Goal: Task Accomplishment & Management: Use online tool/utility

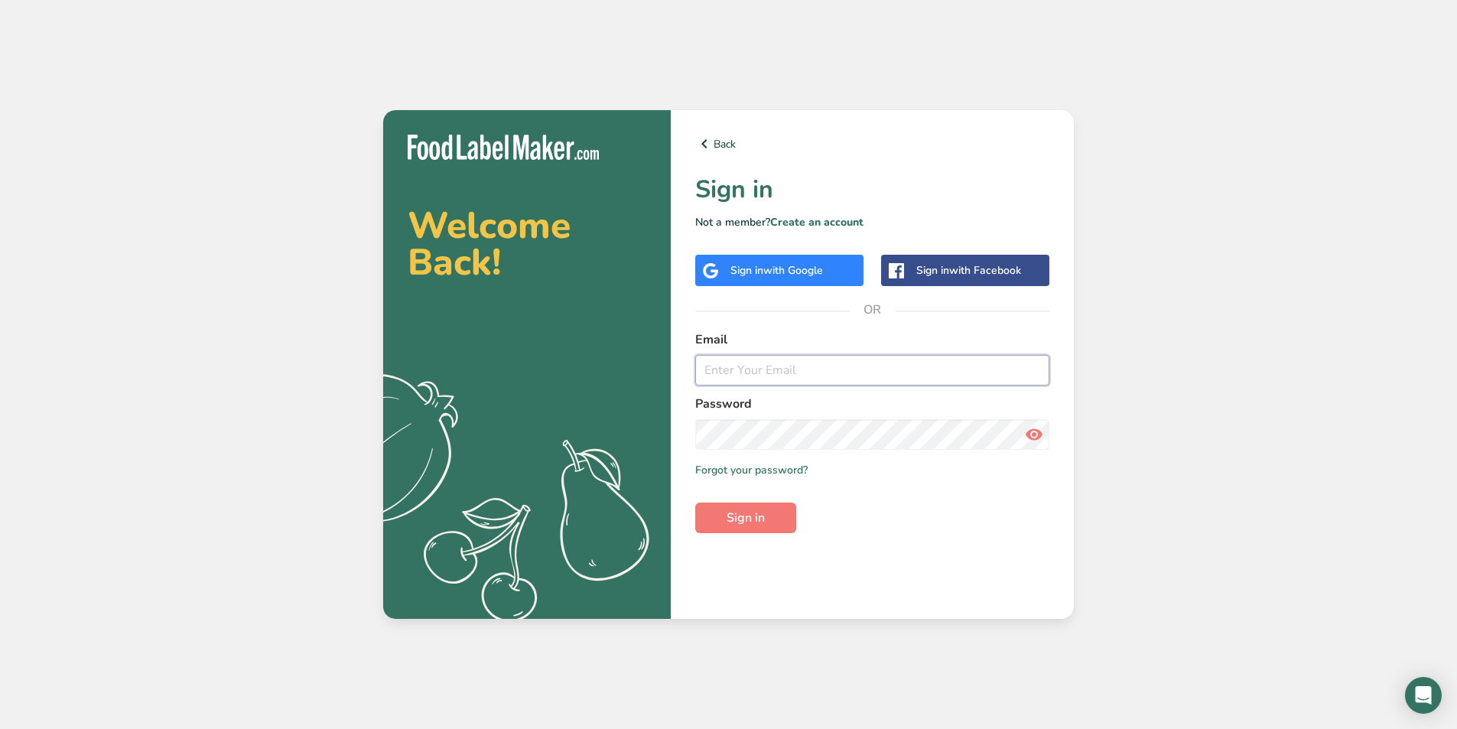
click at [745, 376] on input "email" at bounding box center [872, 370] width 354 height 31
click at [695, 502] on button "Sign in" at bounding box center [745, 517] width 101 height 31
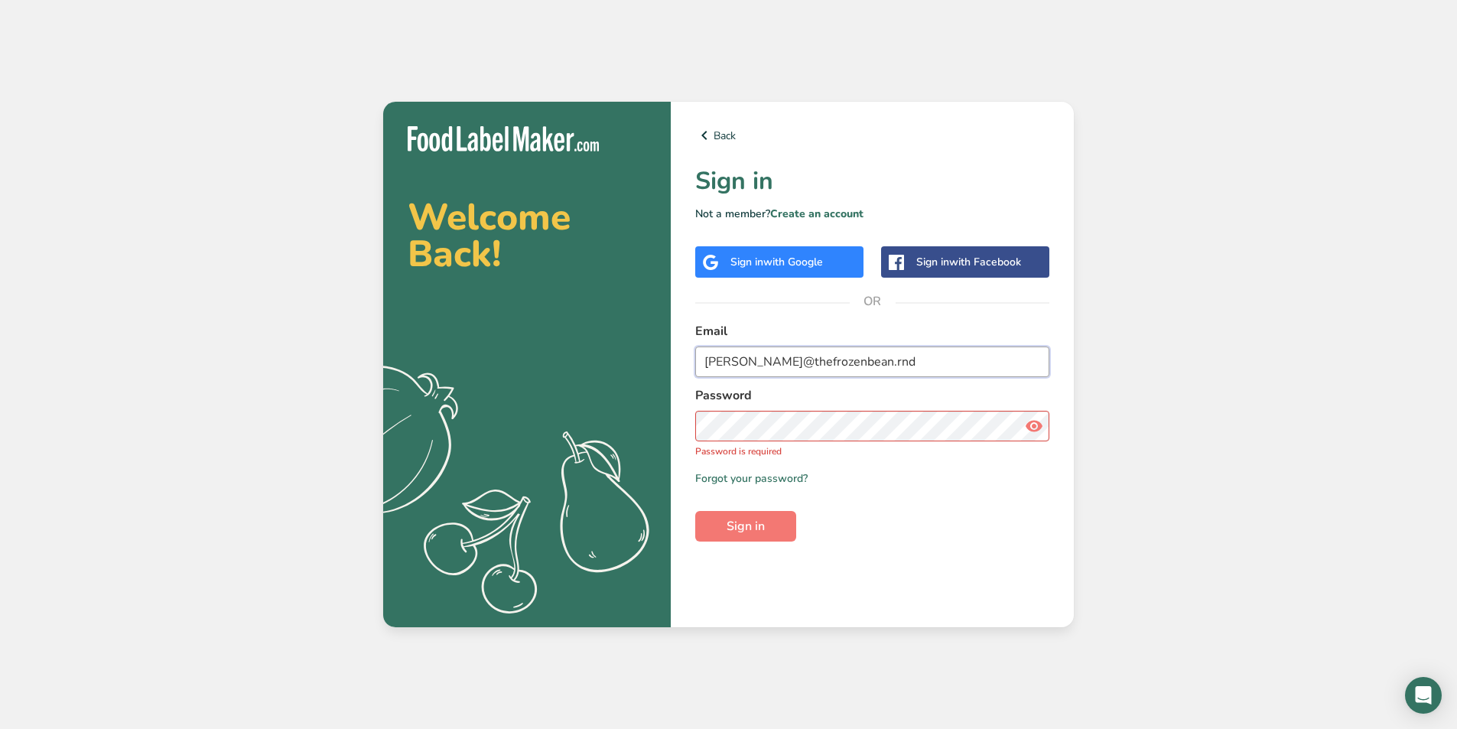
click at [880, 370] on input "[PERSON_NAME]@thefrozenbean.rnd" at bounding box center [872, 361] width 354 height 31
type input "[PERSON_NAME][EMAIL_ADDRESS][DOMAIN_NAME]"
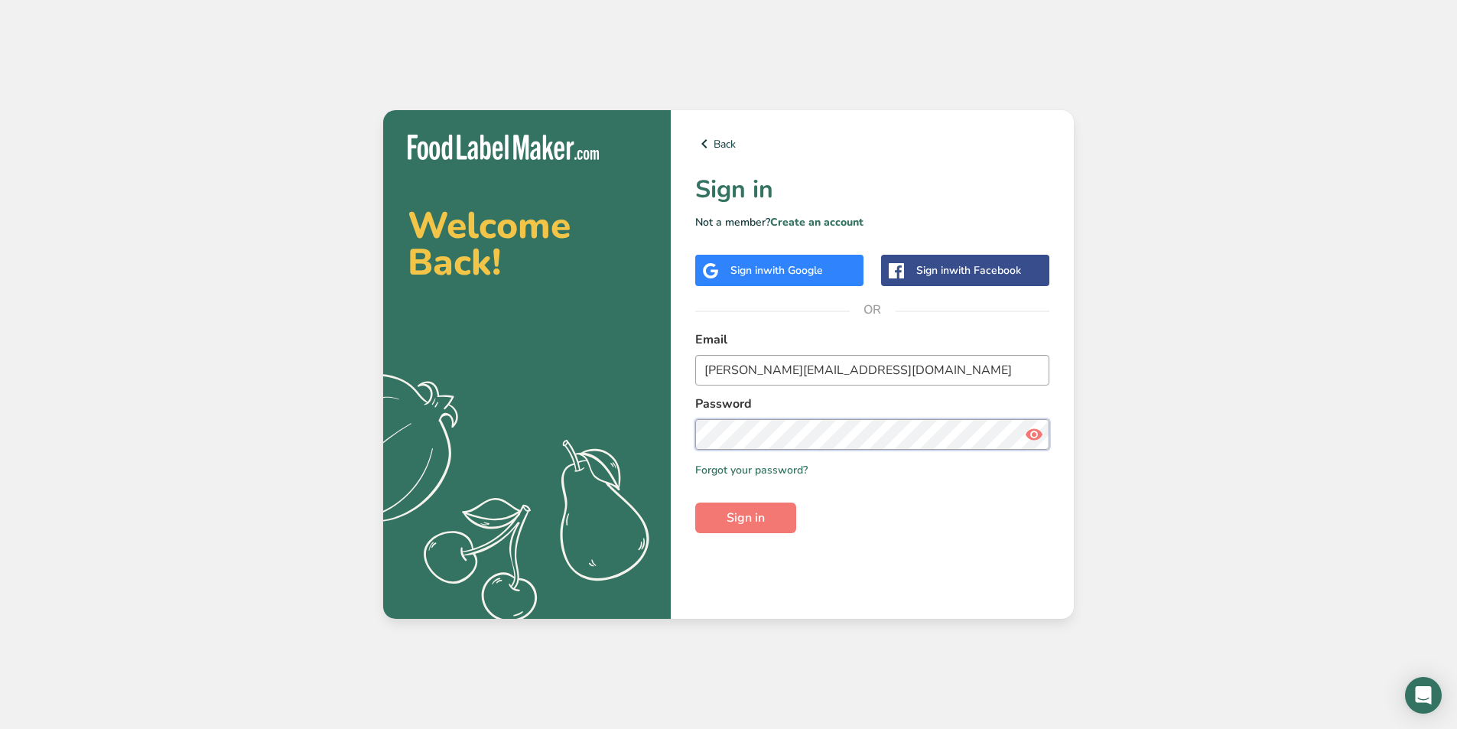
click at [695, 502] on button "Sign in" at bounding box center [745, 517] width 101 height 31
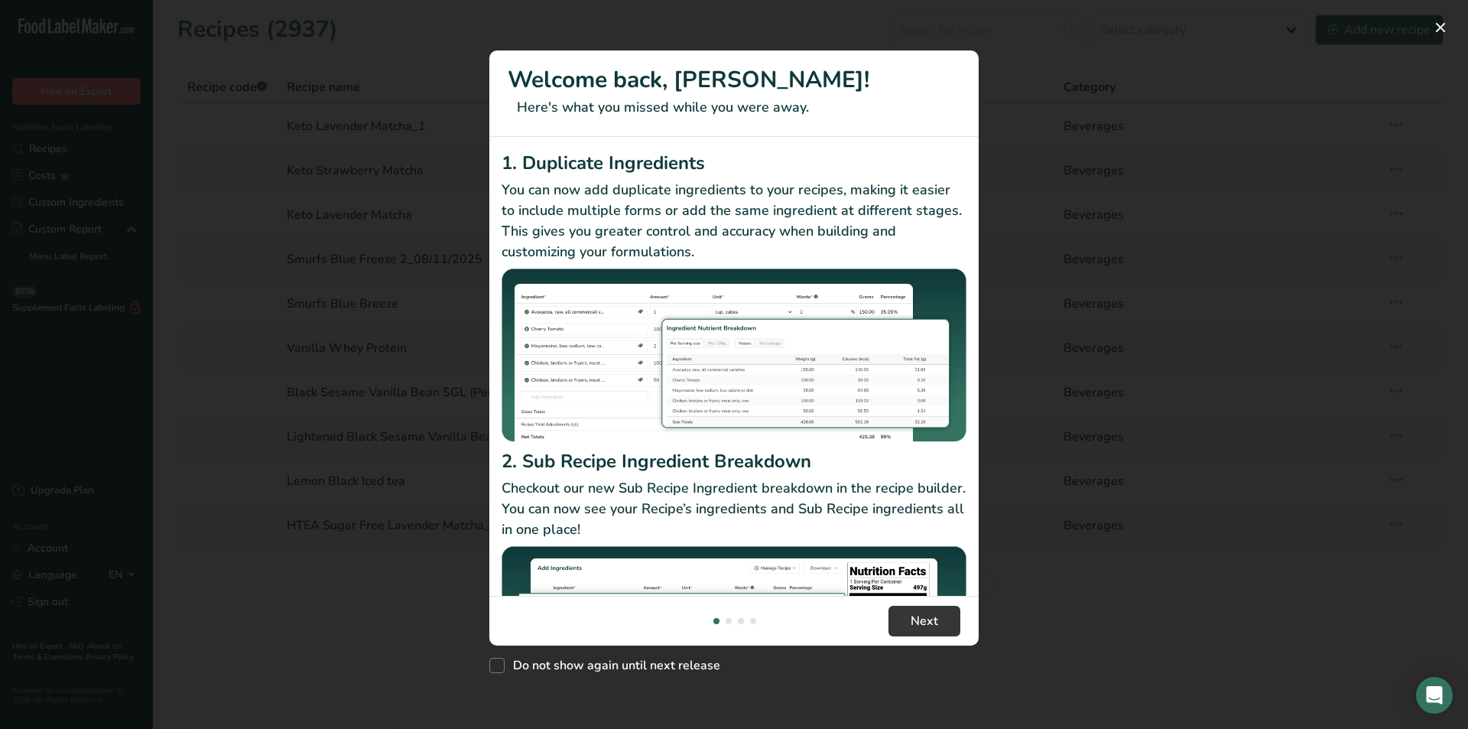
click at [943, 384] on div "New Features" at bounding box center [734, 364] width 1468 height 729
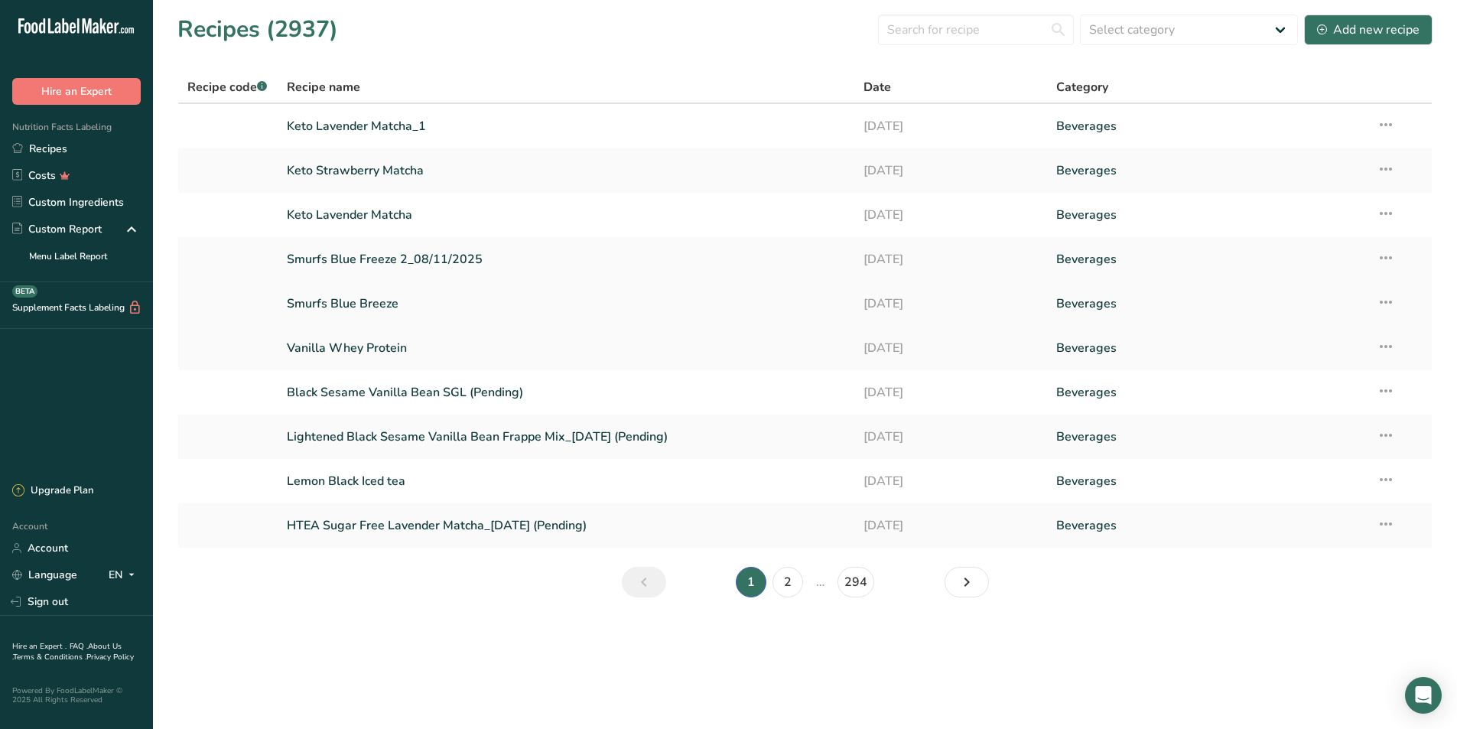
click at [401, 298] on link "Smurfs Blue Breeze" at bounding box center [566, 304] width 559 height 32
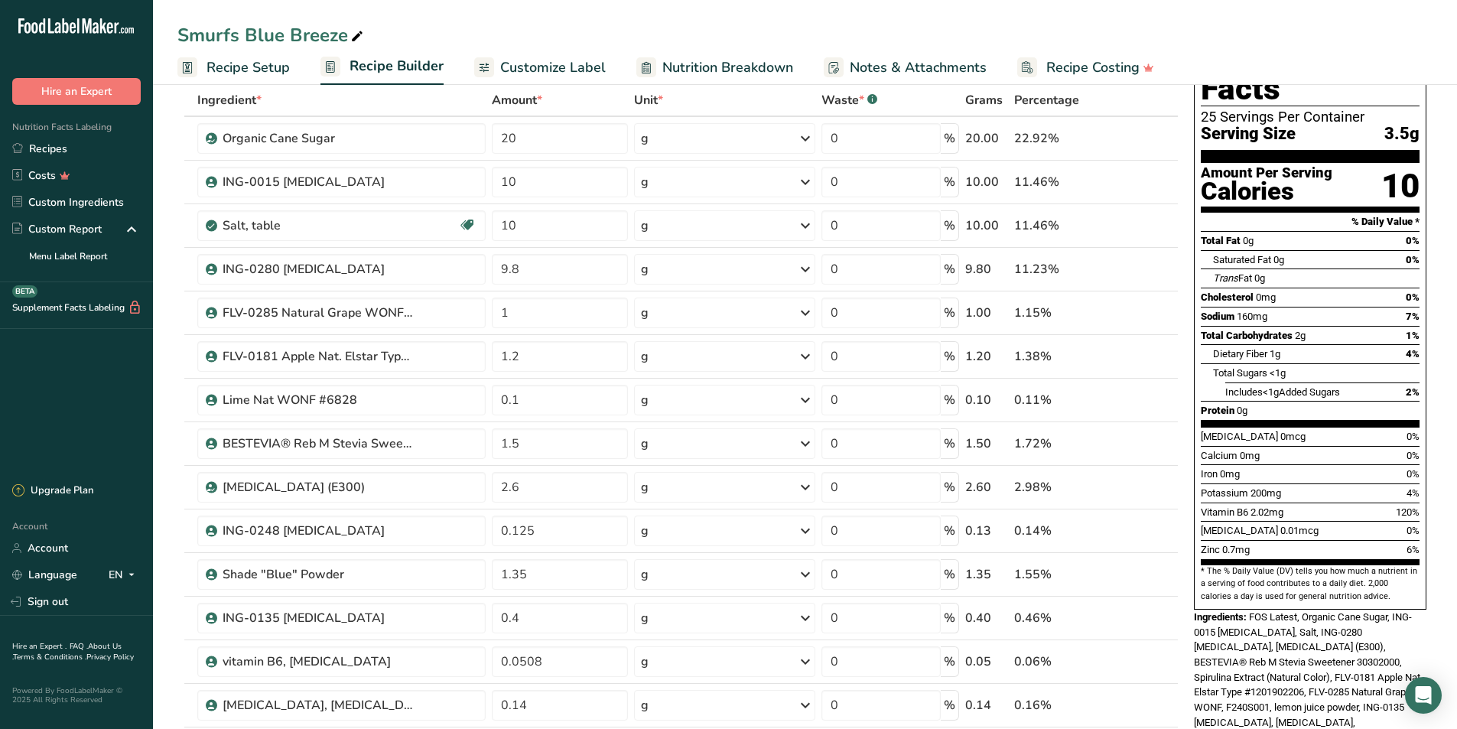
scroll to position [229, 0]
